Goal: Task Accomplishment & Management: Manage account settings

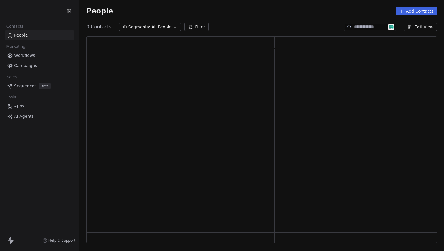
scroll to position [203, 346]
click at [422, 11] on button "Add Contacts" at bounding box center [415, 11] width 41 height 8
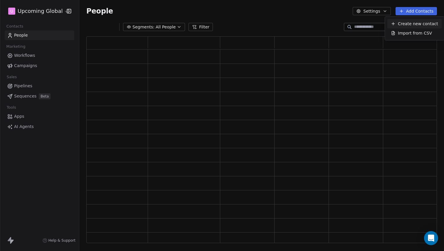
click at [340, 10] on html "U Upcoming Global Contacts People Marketing Workflows Campaigns Sales Pipelines…" at bounding box center [222, 125] width 444 height 251
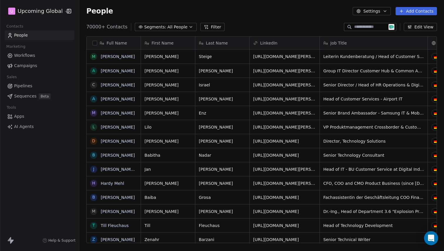
scroll to position [217, 360]
click at [410, 9] on button "Add Contacts" at bounding box center [415, 11] width 41 height 8
click at [420, 33] on span "Import from CSV" at bounding box center [415, 33] width 34 height 6
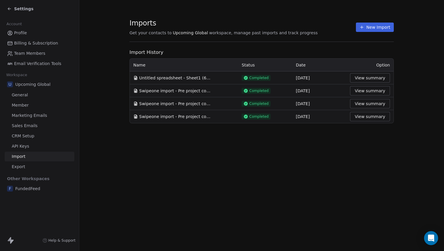
click at [374, 29] on button "New Import" at bounding box center [375, 27] width 38 height 9
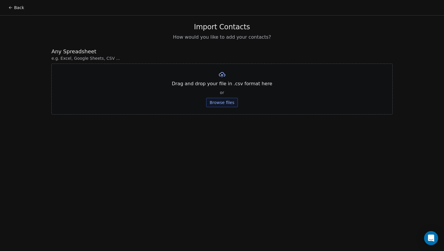
drag, startPoint x: 233, startPoint y: 95, endPoint x: 227, endPoint y: 100, distance: 7.9
click at [233, 95] on div "Drag and drop your file in .csv format here or Browse files" at bounding box center [221, 89] width 341 height 51
click at [227, 100] on button "Browse files" at bounding box center [222, 102] width 32 height 9
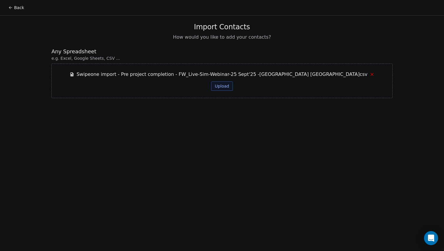
click at [229, 83] on button "Upload" at bounding box center [221, 86] width 21 height 9
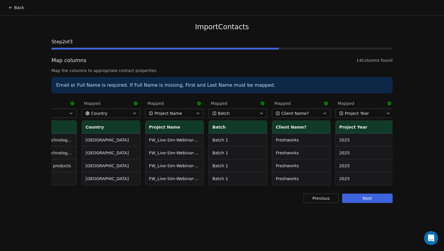
scroll to position [0, 542]
click at [366, 203] on button "Next" at bounding box center [367, 198] width 50 height 9
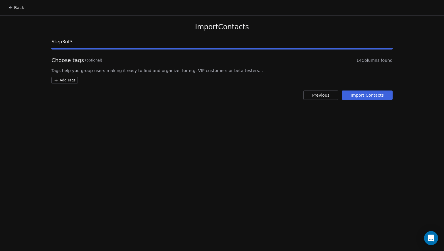
click at [363, 96] on button "Import Contacts" at bounding box center [366, 95] width 51 height 9
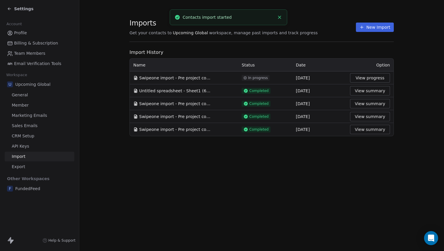
click at [372, 81] on button "View progress" at bounding box center [370, 77] width 40 height 9
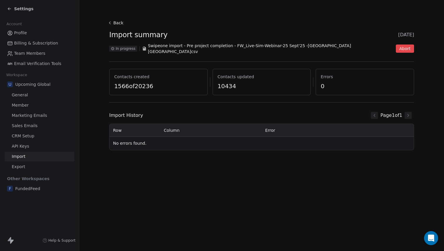
drag, startPoint x: 114, startPoint y: 24, endPoint x: 118, endPoint y: 24, distance: 3.8
click at [118, 24] on button "Back" at bounding box center [116, 23] width 19 height 11
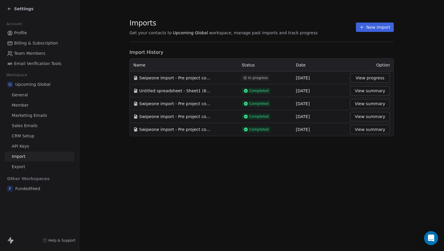
click at [23, 7] on span "Settings" at bounding box center [23, 9] width 19 height 6
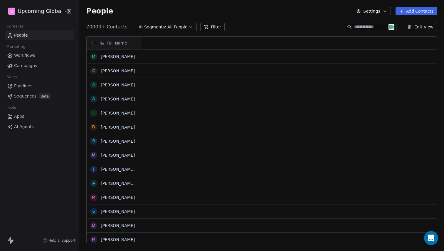
scroll to position [217, 360]
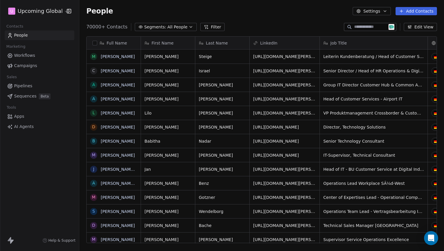
click at [221, 23] on div "70000+ Contacts Segments: All People Filter Edit View" at bounding box center [261, 26] width 364 height 9
click at [213, 23] on button "Filter" at bounding box center [212, 27] width 24 height 8
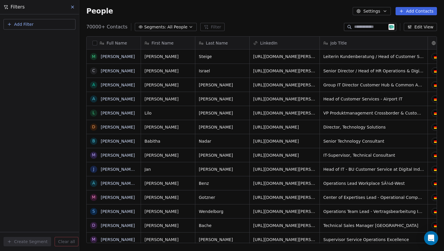
click at [149, 28] on span "Segments:" at bounding box center [155, 27] width 22 height 6
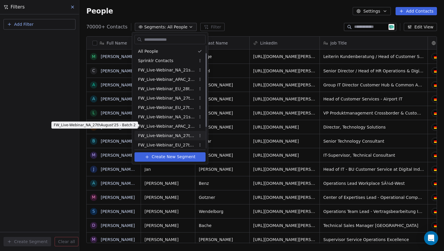
scroll to position [40, 0]
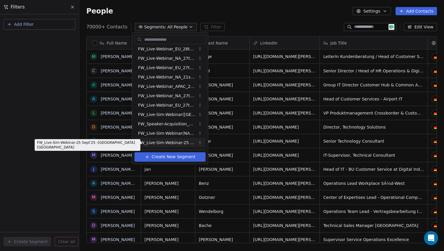
click at [172, 142] on span "FW_Live-Sim-Webinar-25 Sept'25 -[GEOGRAPHIC_DATA] [GEOGRAPHIC_DATA]" at bounding box center [166, 143] width 57 height 6
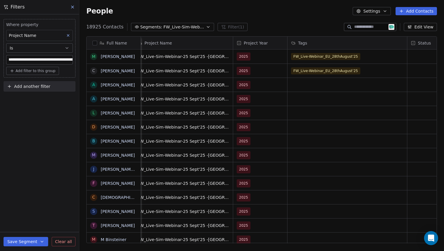
scroll to position [0, 699]
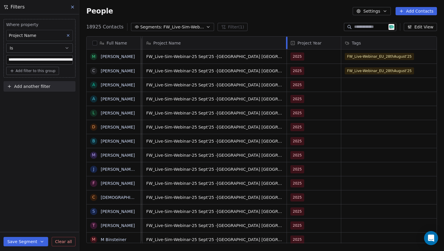
drag, startPoint x: 241, startPoint y: 39, endPoint x: 259, endPoint y: 68, distance: 34.3
click at [282, 49] on div "Company Name Company Website Industry Client Name? Project Name Project Year Ta…" at bounding box center [147, 43] width 1413 height 13
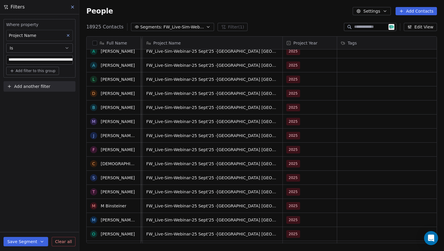
scroll to position [0, 0]
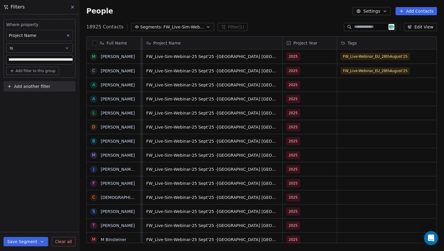
click at [61, 59] on input "**********" at bounding box center [39, 59] width 66 height 9
click at [278, 16] on div "People Settings Add Contacts" at bounding box center [261, 11] width 364 height 22
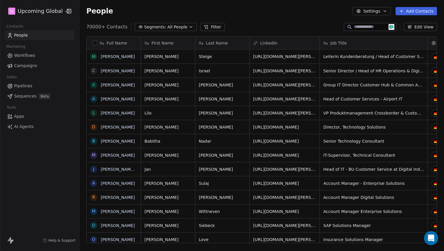
scroll to position [217, 360]
click at [174, 32] on div "Full Name M Manuela Steige C Claudia Israel A Andre Exner A Alfredo Gutierrez L…" at bounding box center [261, 142] width 364 height 221
click at [176, 29] on span "All People" at bounding box center [177, 27] width 20 height 6
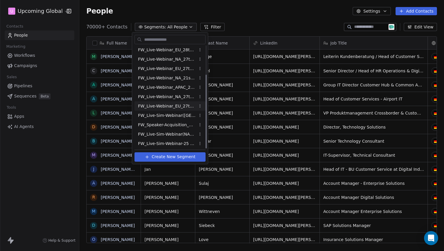
scroll to position [40, 0]
click at [171, 143] on span "FW_Live-Sim-Webinar-25 Sept'25 -[GEOGRAPHIC_DATA] [GEOGRAPHIC_DATA]" at bounding box center [166, 143] width 57 height 6
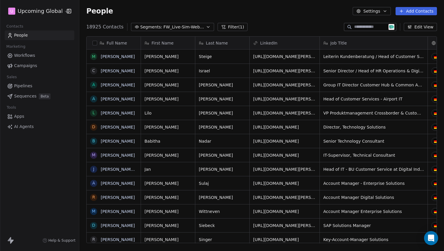
scroll to position [217, 360]
click at [382, 10] on button "Settings" at bounding box center [371, 11] width 38 height 8
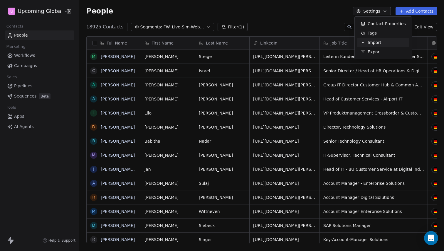
click at [371, 43] on span "Import" at bounding box center [373, 43] width 13 height 6
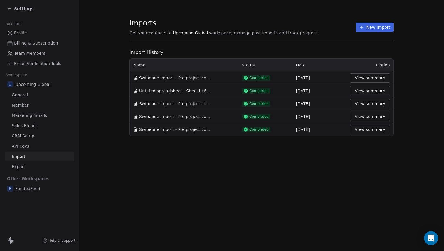
click at [368, 80] on button "View summary" at bounding box center [370, 77] width 40 height 9
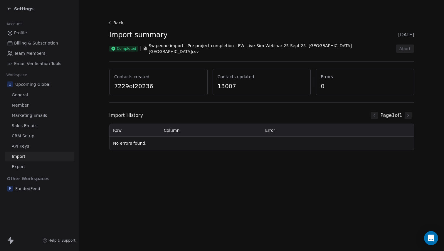
click at [119, 21] on button "Back" at bounding box center [116, 23] width 19 height 11
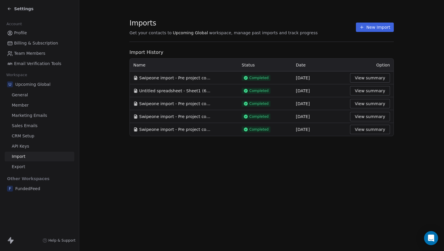
click at [6, 12] on div "Settings" at bounding box center [39, 9] width 79 height 18
click at [23, 9] on span "Settings" at bounding box center [23, 9] width 19 height 6
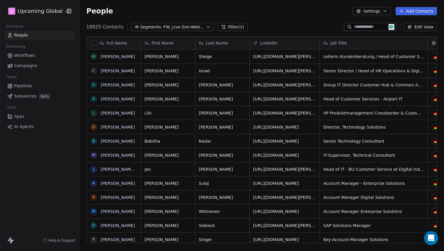
scroll to position [217, 360]
click at [200, 23] on button "Segments: FW_Live-Sim-Webinar-25 Sept'25 -[GEOGRAPHIC_DATA] [GEOGRAPHIC_DATA]" at bounding box center [172, 27] width 83 height 8
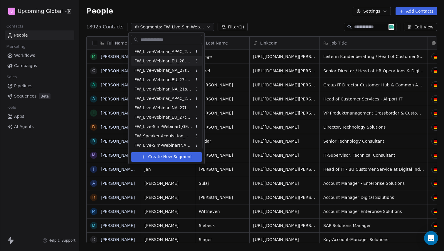
scroll to position [0, 0]
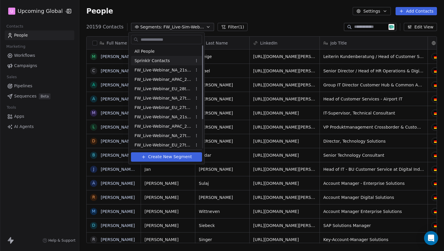
click at [189, 56] on div "Sprinklr Contacts" at bounding box center [166, 60] width 71 height 9
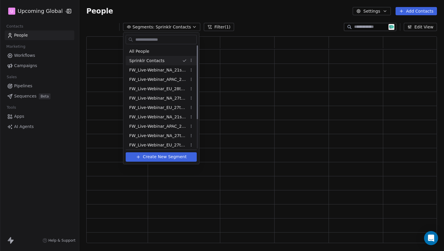
scroll to position [203, 346]
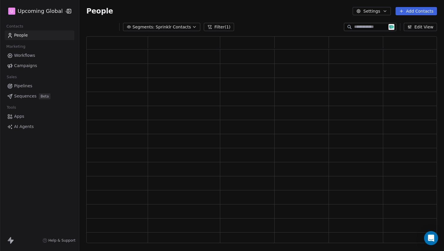
click at [183, 22] on div "Segments: Sprinklr Contacts Filter (1) Edit View" at bounding box center [261, 26] width 364 height 9
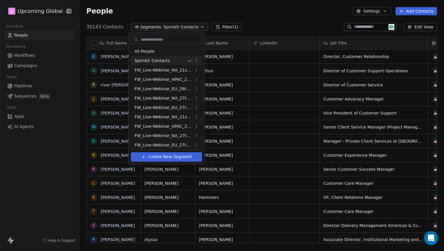
scroll to position [217, 360]
click at [162, 54] on div "All People" at bounding box center [166, 51] width 71 height 9
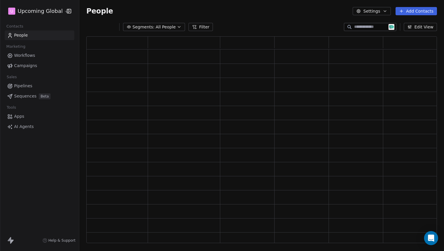
scroll to position [203, 346]
click at [197, 27] on button "Filter" at bounding box center [200, 27] width 24 height 8
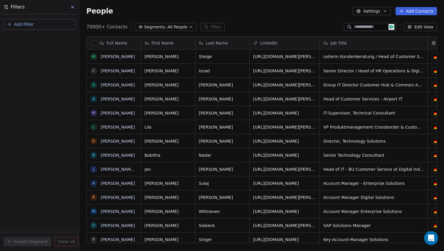
scroll to position [217, 360]
click at [25, 28] on button "Add Filter" at bounding box center [40, 24] width 72 height 11
click at [29, 42] on div "Contact properties Contact activity" at bounding box center [39, 42] width 67 height 19
click at [34, 38] on span "Contact properties" at bounding box center [29, 38] width 38 height 6
type input "******"
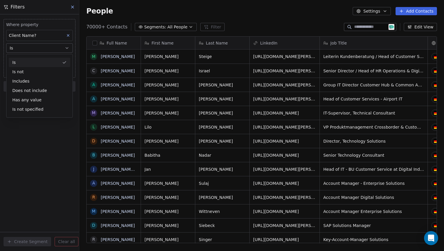
click at [37, 62] on div "Is" at bounding box center [39, 62] width 61 height 9
click at [40, 62] on body "U Upcoming Global Contacts People Marketing Workflows Campaigns Sales Pipelines…" at bounding box center [222, 125] width 444 height 251
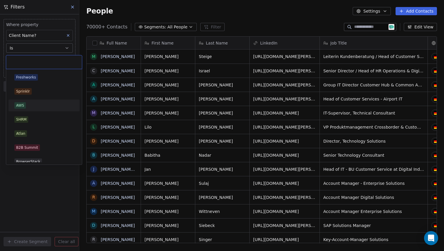
click at [33, 106] on div "AWS" at bounding box center [43, 105] width 59 height 6
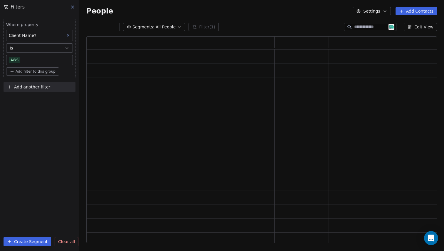
scroll to position [203, 346]
click at [38, 140] on div "Where property Client Name? Is AWS Add filter to this group Add another filter …" at bounding box center [39, 132] width 79 height 237
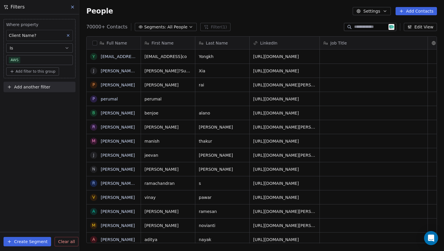
scroll to position [217, 360]
click at [97, 41] on button "button" at bounding box center [94, 43] width 5 height 5
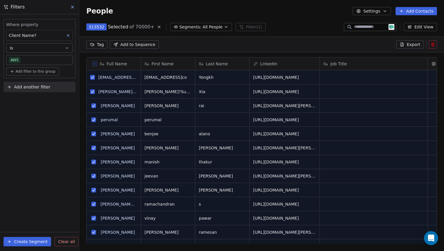
scroll to position [196, 360]
click at [94, 62] on icon at bounding box center [94, 63] width 3 height 3
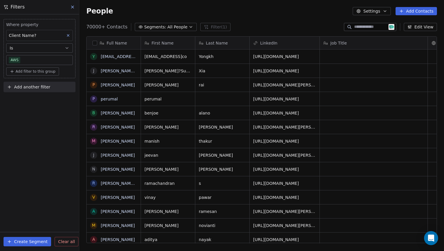
scroll to position [217, 360]
click at [94, 42] on button "button" at bounding box center [94, 43] width 5 height 5
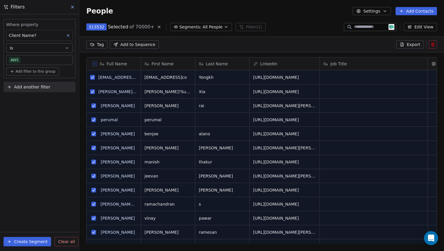
click at [68, 36] on icon at bounding box center [68, 35] width 4 height 4
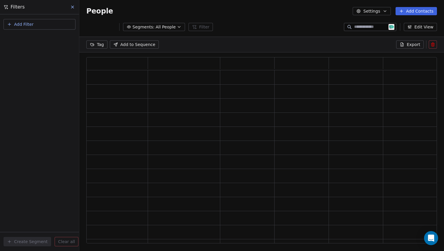
scroll to position [182, 346]
click at [70, 6] on icon at bounding box center [72, 7] width 5 height 5
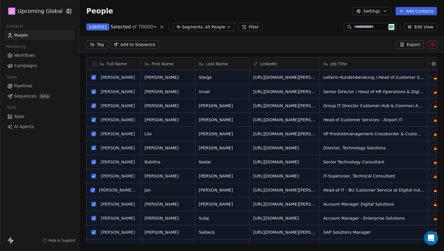
scroll to position [196, 360]
click at [95, 62] on icon at bounding box center [94, 63] width 3 height 3
